Goal: Task Accomplishment & Management: Use online tool/utility

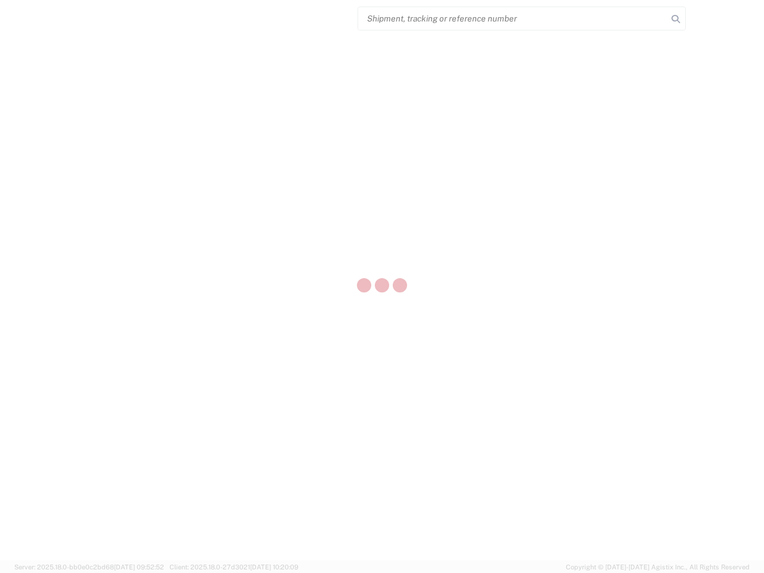
select select "US"
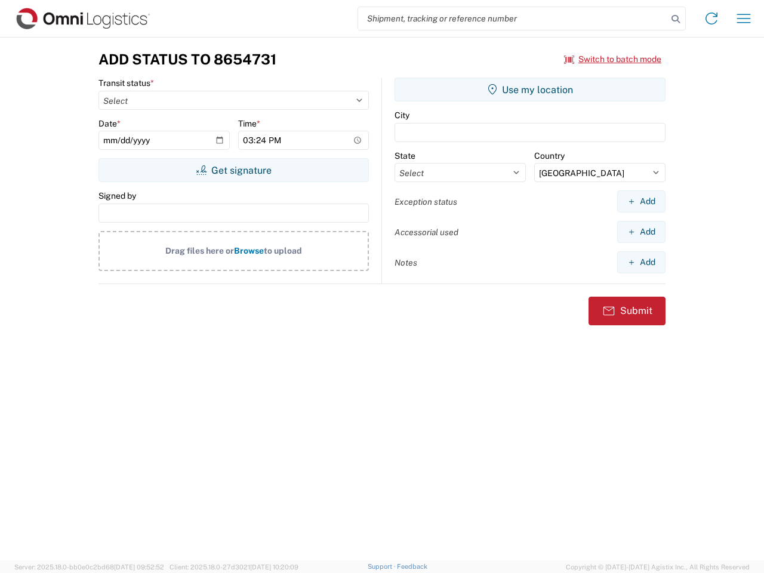
click at [513, 19] on input "search" at bounding box center [512, 18] width 309 height 23
click at [676, 19] on icon at bounding box center [676, 19] width 17 height 17
click at [712, 19] on icon at bounding box center [711, 18] width 19 height 19
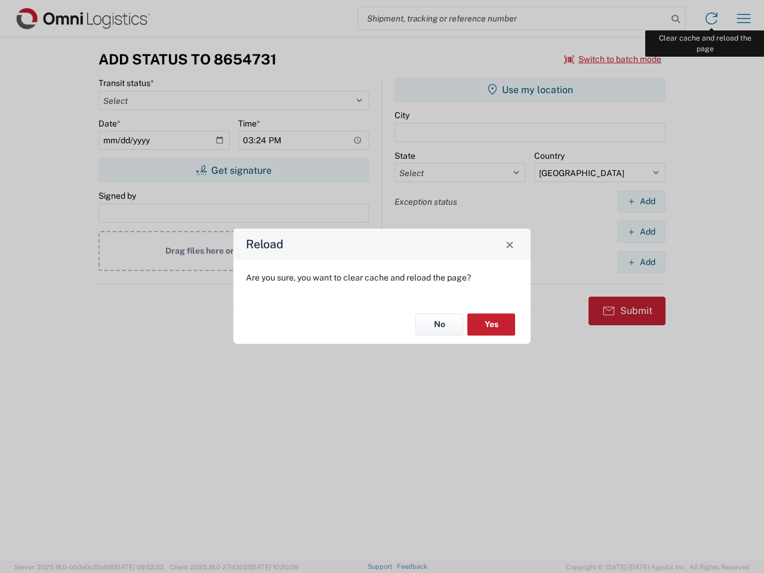
click at [744, 19] on div "Reload Are you sure, you want to clear cache and reload the page? No Yes" at bounding box center [382, 286] width 764 height 573
click at [613, 59] on div "Reload Are you sure, you want to clear cache and reload the page? No Yes" at bounding box center [382, 286] width 764 height 573
click at [234, 170] on div "Reload Are you sure, you want to clear cache and reload the page? No Yes" at bounding box center [382, 286] width 764 height 573
click at [530, 90] on div "Reload Are you sure, you want to clear cache and reload the page? No Yes" at bounding box center [382, 286] width 764 height 573
click at [641, 201] on div "Reload Are you sure, you want to clear cache and reload the page? No Yes" at bounding box center [382, 286] width 764 height 573
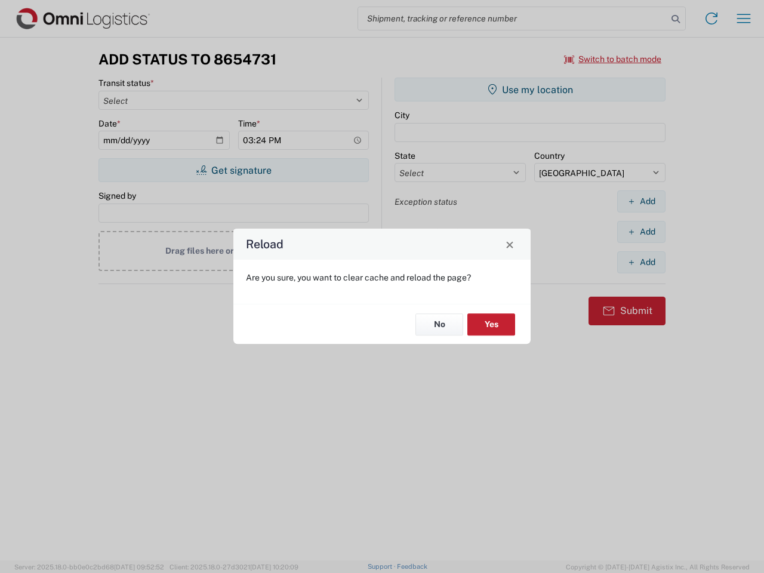
click at [641, 232] on div "Reload Are you sure, you want to clear cache and reload the page? No Yes" at bounding box center [382, 286] width 764 height 573
click at [641, 262] on div "Reload Are you sure, you want to clear cache and reload the page? No Yes" at bounding box center [382, 286] width 764 height 573
